Goal: Use online tool/utility: Utilize a website feature to perform a specific function

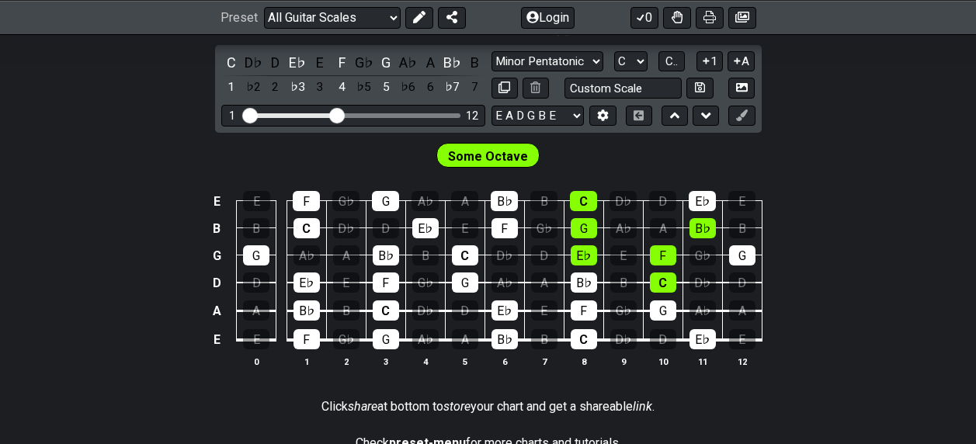
scroll to position [233, 0]
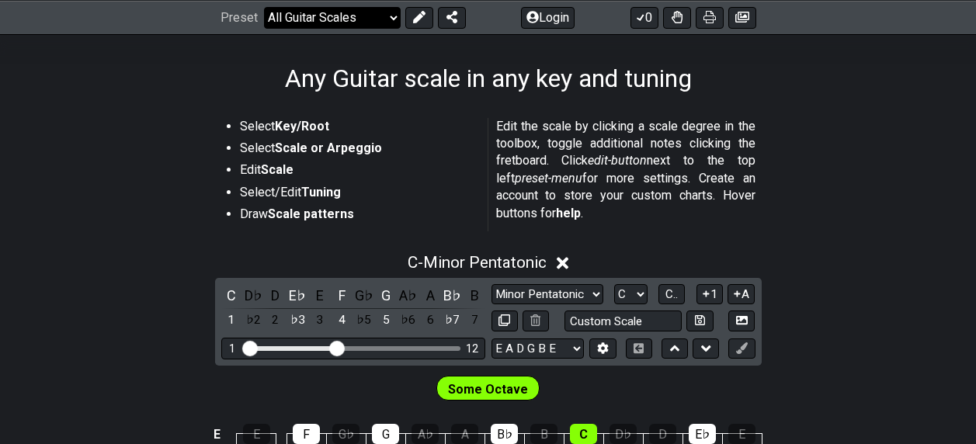
click at [382, 12] on select "Welcome to #fretflip! Initial Preset Custom Preset Minor Pentatonic Major Penta…" at bounding box center [332, 17] width 137 height 22
click at [264, 6] on select "Welcome to #fretflip! Initial Preset Custom Preset Minor Pentatonic Major Penta…" at bounding box center [332, 17] width 137 height 22
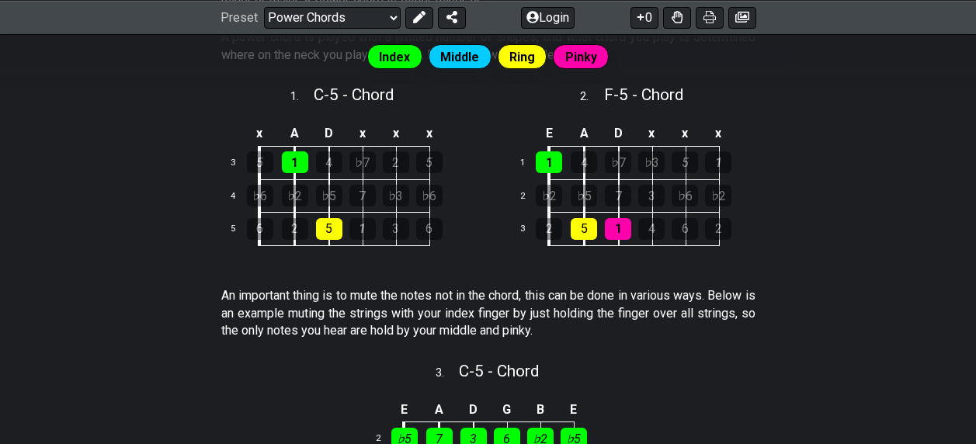
scroll to position [155, 0]
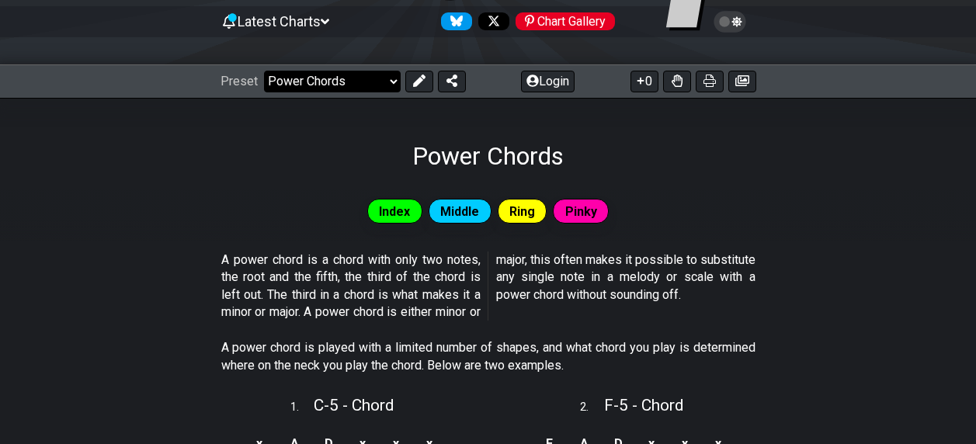
click at [346, 87] on select "Welcome to #fretflip! Initial Preset Custom Preset Minor Pentatonic Major Penta…" at bounding box center [332, 82] width 137 height 22
click at [664, 120] on div "Power Chords" at bounding box center [488, 134] width 976 height 73
click at [376, 79] on select "Welcome to #fretflip! Initial Preset Custom Preset Minor Pentatonic Major Penta…" at bounding box center [332, 82] width 137 height 22
click at [264, 71] on select "Welcome to #fretflip! Initial Preset Custom Preset Minor Pentatonic Major Penta…" at bounding box center [332, 82] width 137 height 22
select select "/guitar-scales"
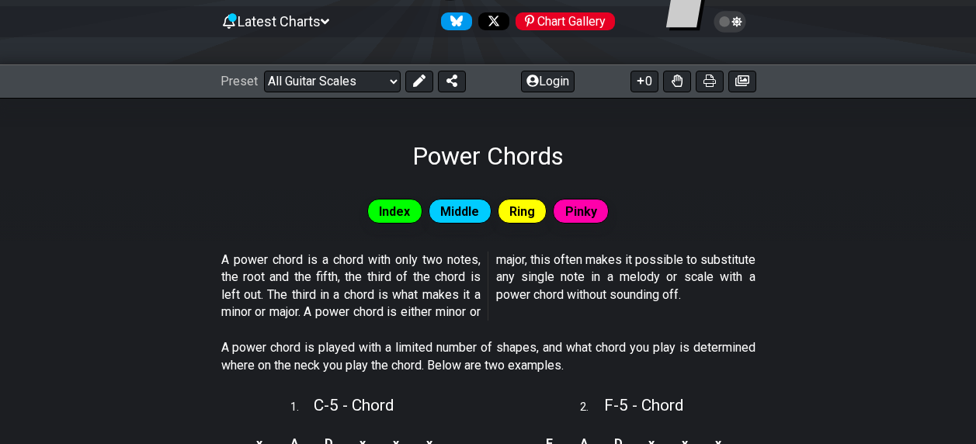
select select "C"
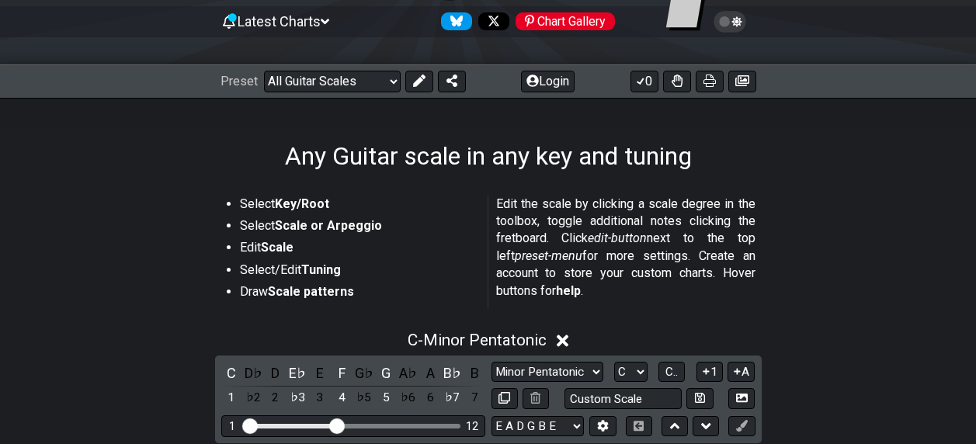
scroll to position [311, 0]
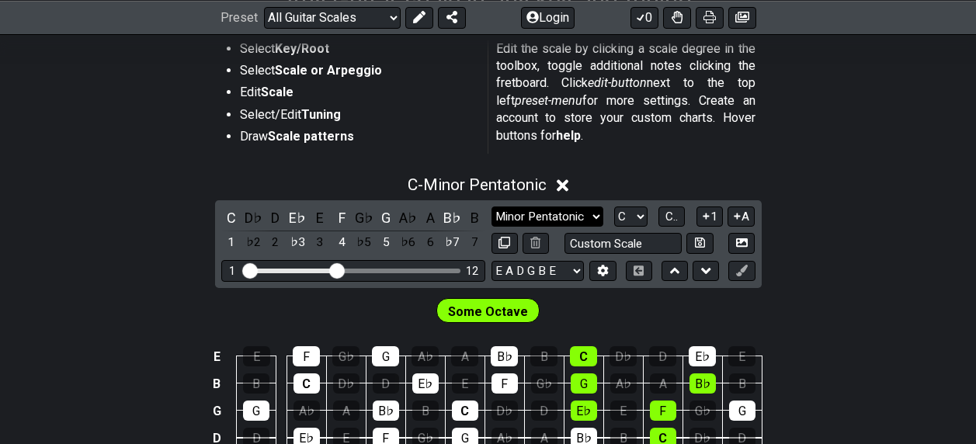
click at [551, 215] on select "Minor Pentatonic Root Minor Pentatonic Major Pentatonic Minor Blues Major Blues…" at bounding box center [547, 217] width 112 height 21
click at [392, 139] on li "Draw Scale patterns" at bounding box center [359, 139] width 238 height 22
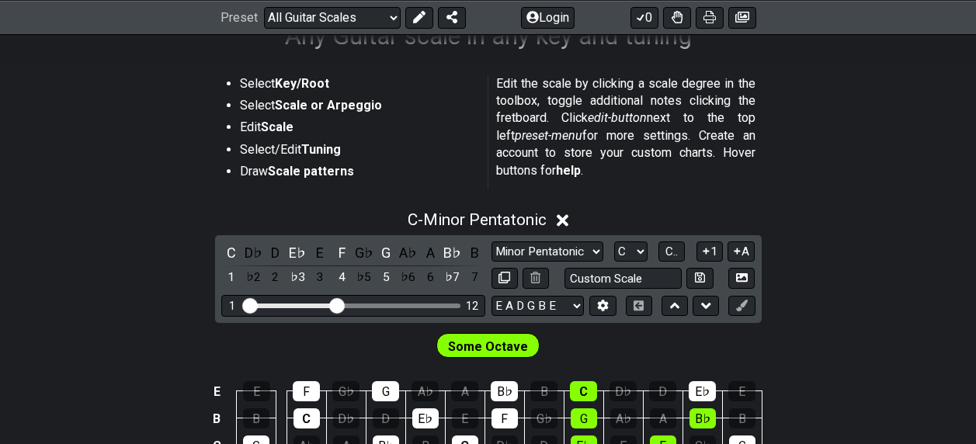
scroll to position [43, 0]
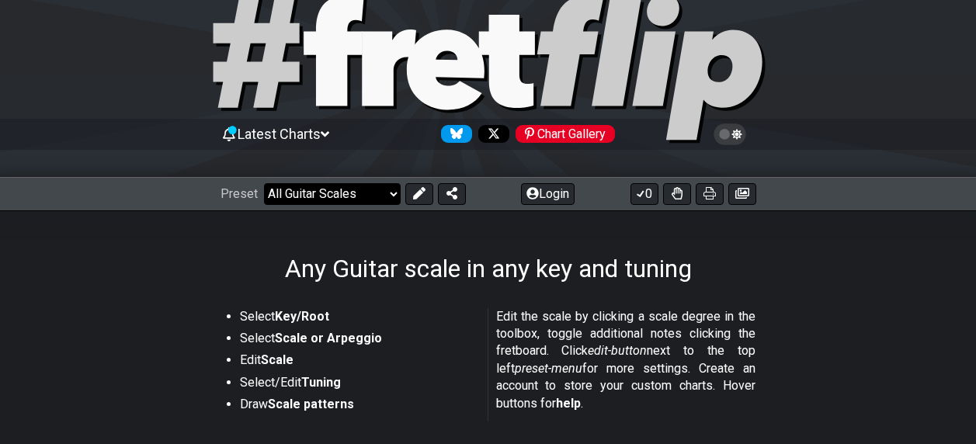
click at [377, 192] on select "Welcome to #fretflip! Initial Preset Custom Preset Minor Pentatonic Major Penta…" at bounding box center [332, 194] width 137 height 22
click at [264, 183] on select "Welcome to #fretflip! Initial Preset Custom Preset Minor Pentatonic Major Penta…" at bounding box center [332, 194] width 137 height 22
select select "/major-triad-arpeggios"
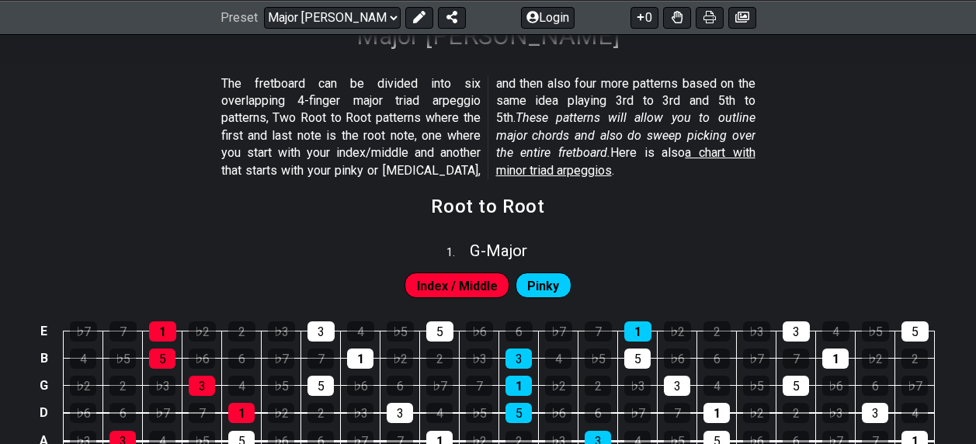
scroll to position [353, 0]
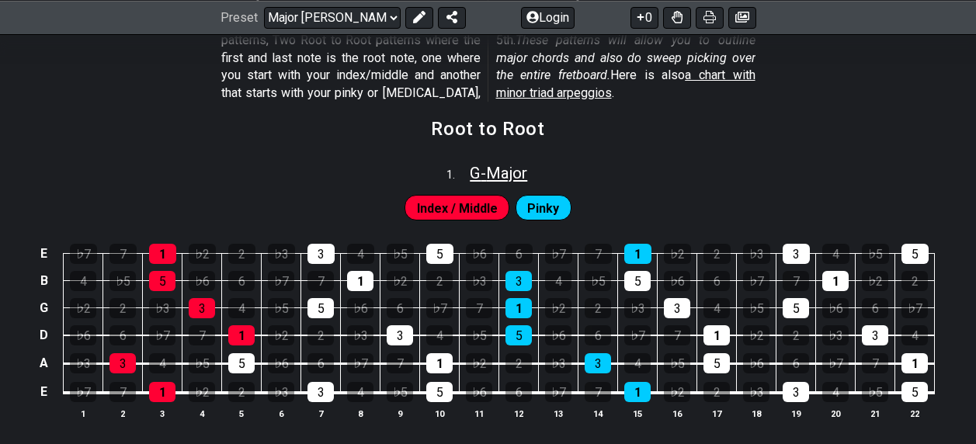
click at [486, 175] on span "G - Major" at bounding box center [498, 173] width 57 height 19
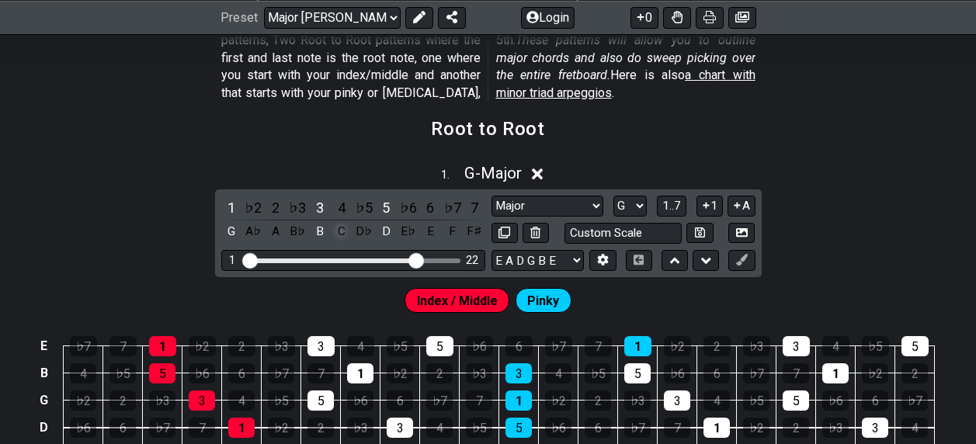
click at [342, 233] on div "C" at bounding box center [342, 231] width 20 height 21
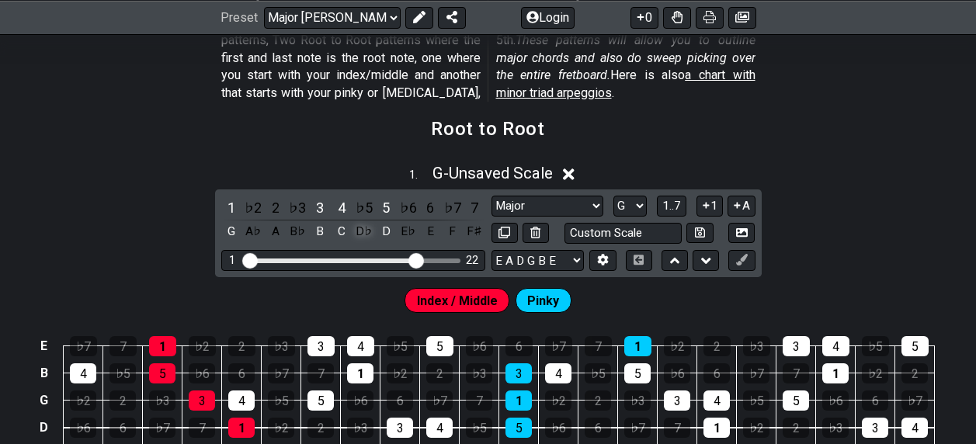
scroll to position [431, 0]
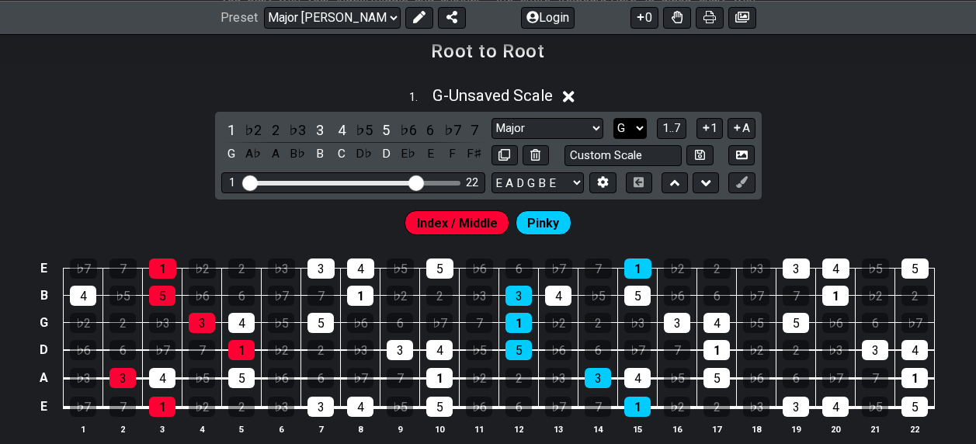
click at [641, 125] on select "A♭ A A♯ B♭ B C C♯ D♭ D D♯ E♭ E F F♯ G♭ G G♯" at bounding box center [629, 128] width 33 height 21
select select "C"
click at [613, 118] on select "A♭ A A♯ B♭ B C C♯ D♭ D D♯ E♭ E F F♯ G♭ G G♯" at bounding box center [629, 128] width 33 height 21
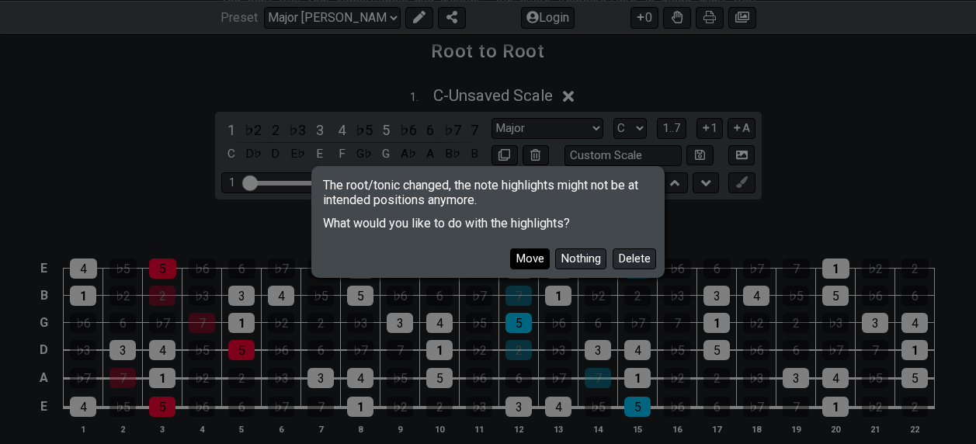
click at [532, 259] on button "Move" at bounding box center [530, 258] width 40 height 21
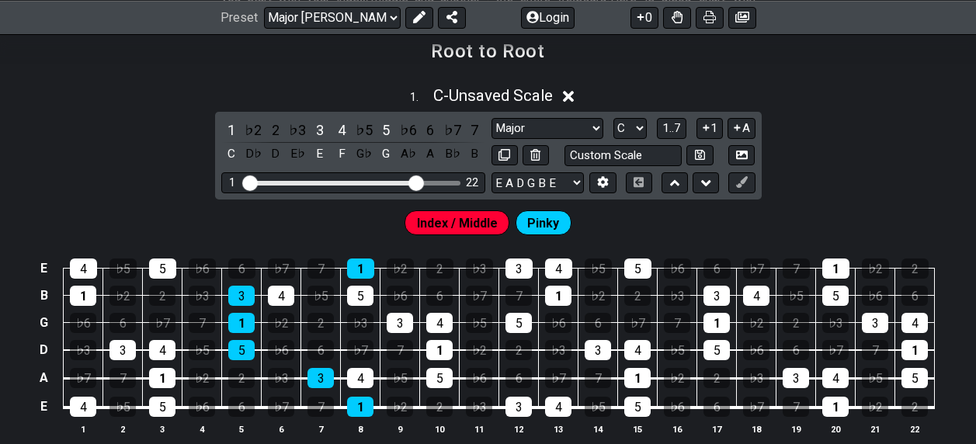
click at [534, 223] on span "Pinky" at bounding box center [543, 223] width 32 height 23
click at [491, 219] on span "Index / Middle" at bounding box center [457, 223] width 81 height 23
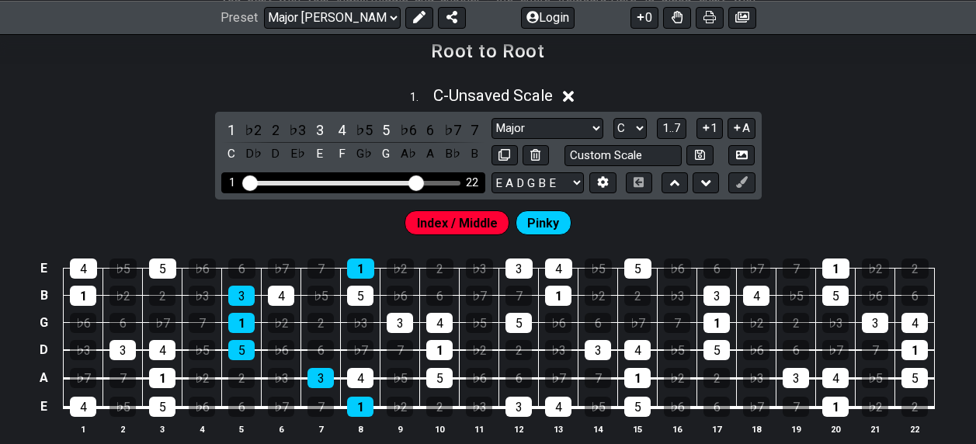
drag, startPoint x: 419, startPoint y: 178, endPoint x: 433, endPoint y: 189, distance: 18.8
click at [421, 182] on input "Visible fret range" at bounding box center [353, 182] width 221 height 0
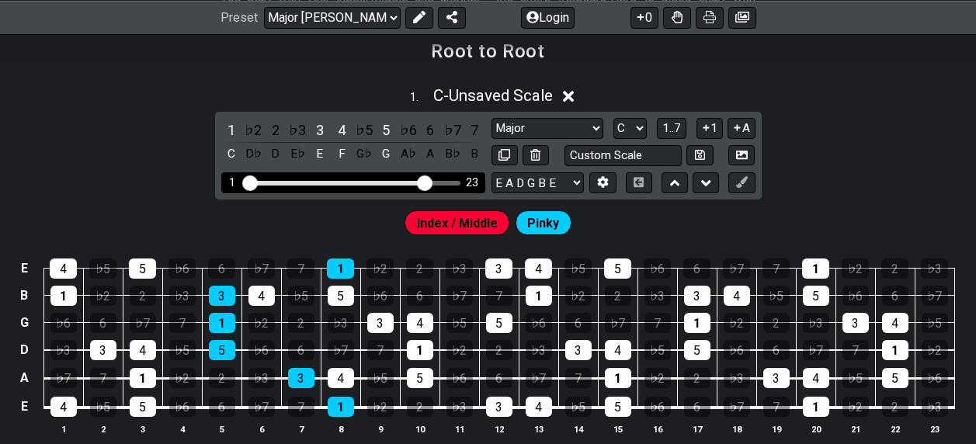
click at [428, 186] on div "1 23" at bounding box center [353, 182] width 264 height 21
drag, startPoint x: 423, startPoint y: 185, endPoint x: 412, endPoint y: 183, distance: 11.7
click at [412, 182] on input "Visible fret range" at bounding box center [353, 182] width 221 height 0
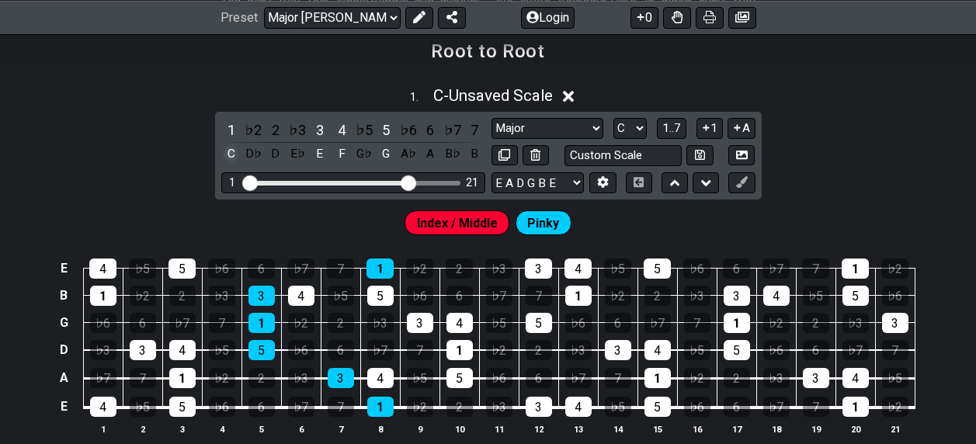
click at [231, 151] on div "C" at bounding box center [231, 154] width 20 height 21
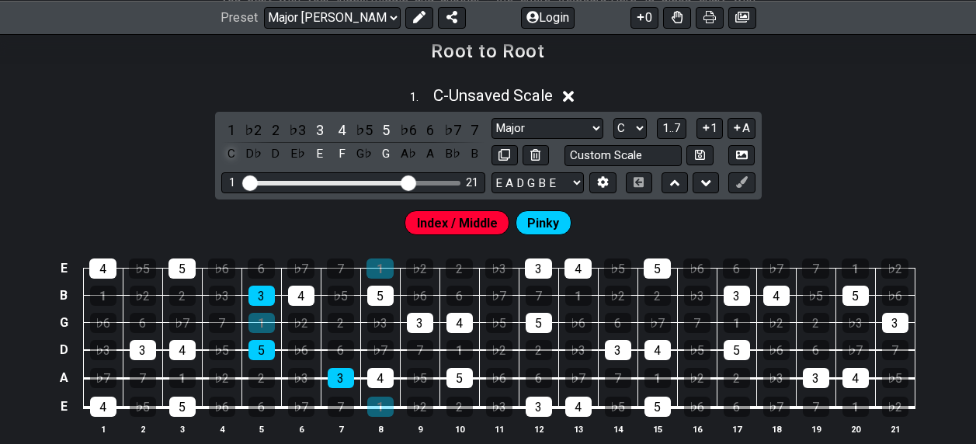
click at [231, 151] on div "C" at bounding box center [231, 154] width 20 height 21
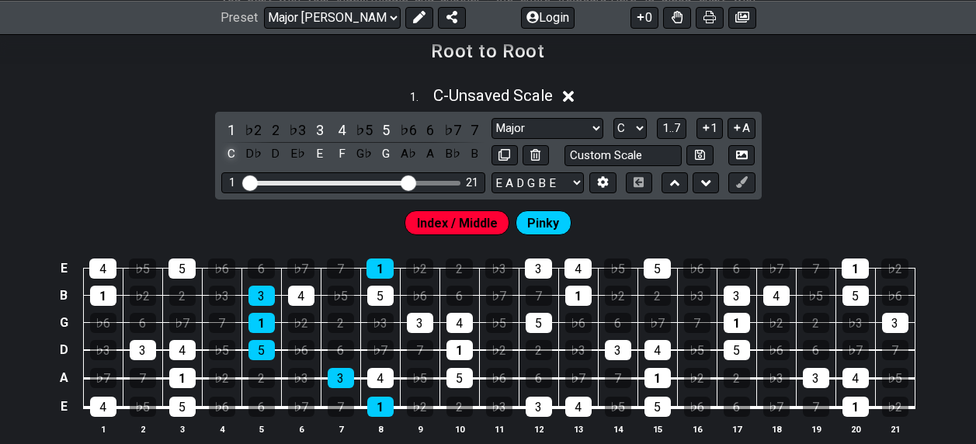
click at [231, 151] on div "C" at bounding box center [231, 154] width 20 height 21
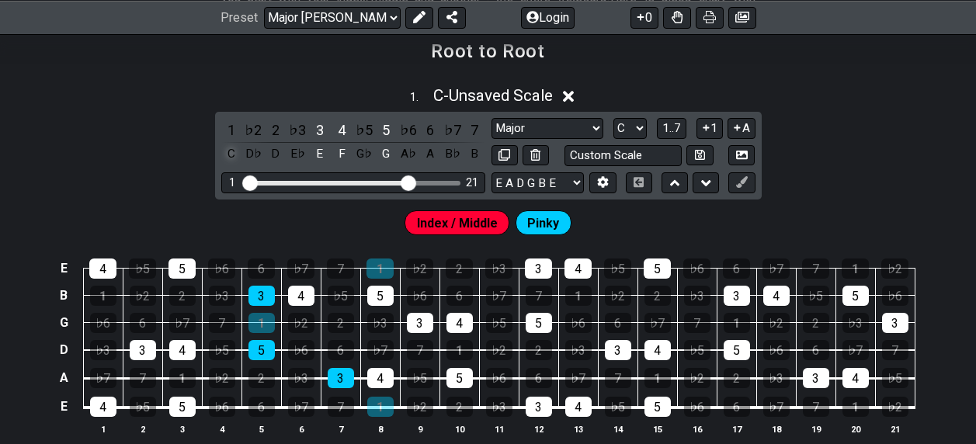
click at [231, 151] on div "C" at bounding box center [231, 154] width 20 height 21
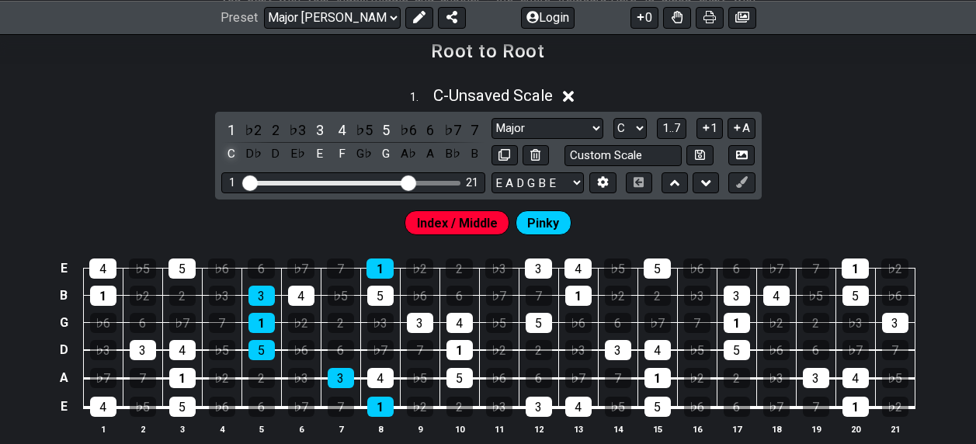
click at [231, 151] on div "C" at bounding box center [231, 154] width 20 height 21
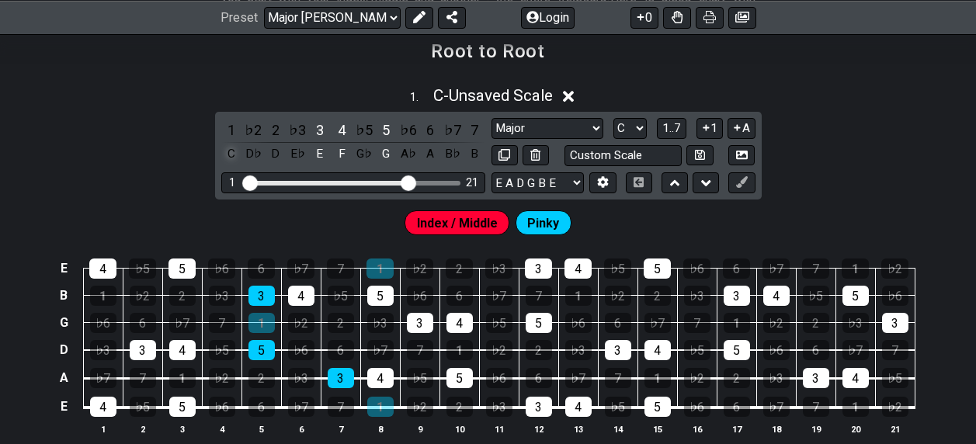
click at [231, 151] on div "C" at bounding box center [231, 154] width 20 height 21
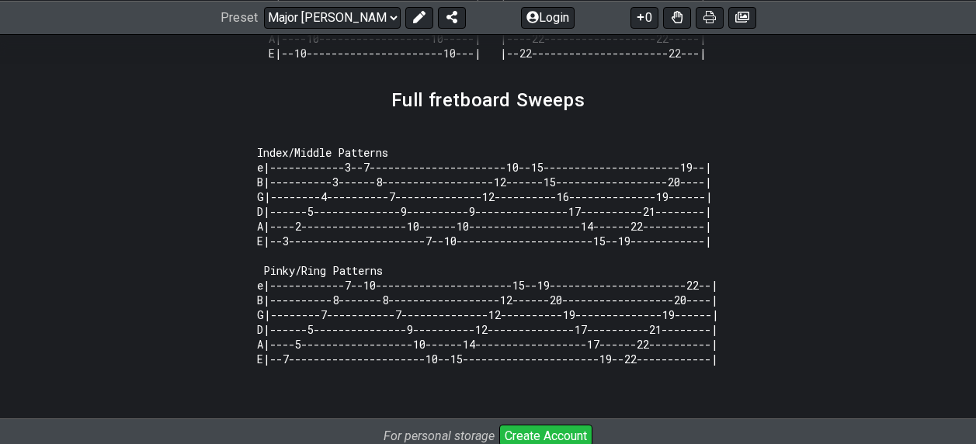
scroll to position [2109, 0]
